Goal: Information Seeking & Learning: Learn about a topic

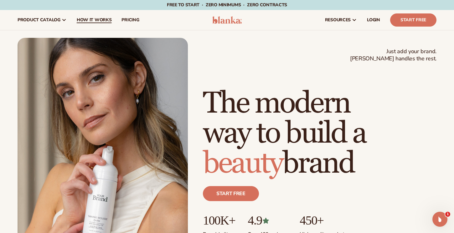
click at [95, 20] on span "How It Works" at bounding box center [94, 20] width 35 height 5
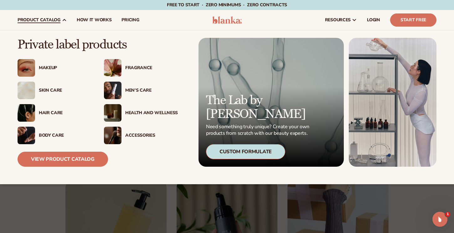
click at [41, 151] on div "View Product Catalog" at bounding box center [98, 155] width 160 height 23
click at [45, 157] on link "View Product Catalog" at bounding box center [63, 159] width 90 height 15
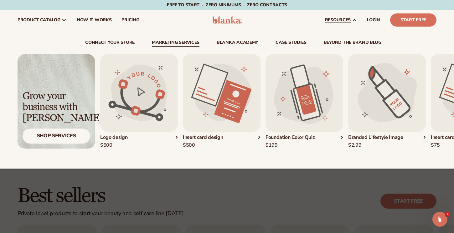
click at [179, 42] on link "Marketing services" at bounding box center [176, 43] width 48 height 6
